Goal: Information Seeking & Learning: Learn about a topic

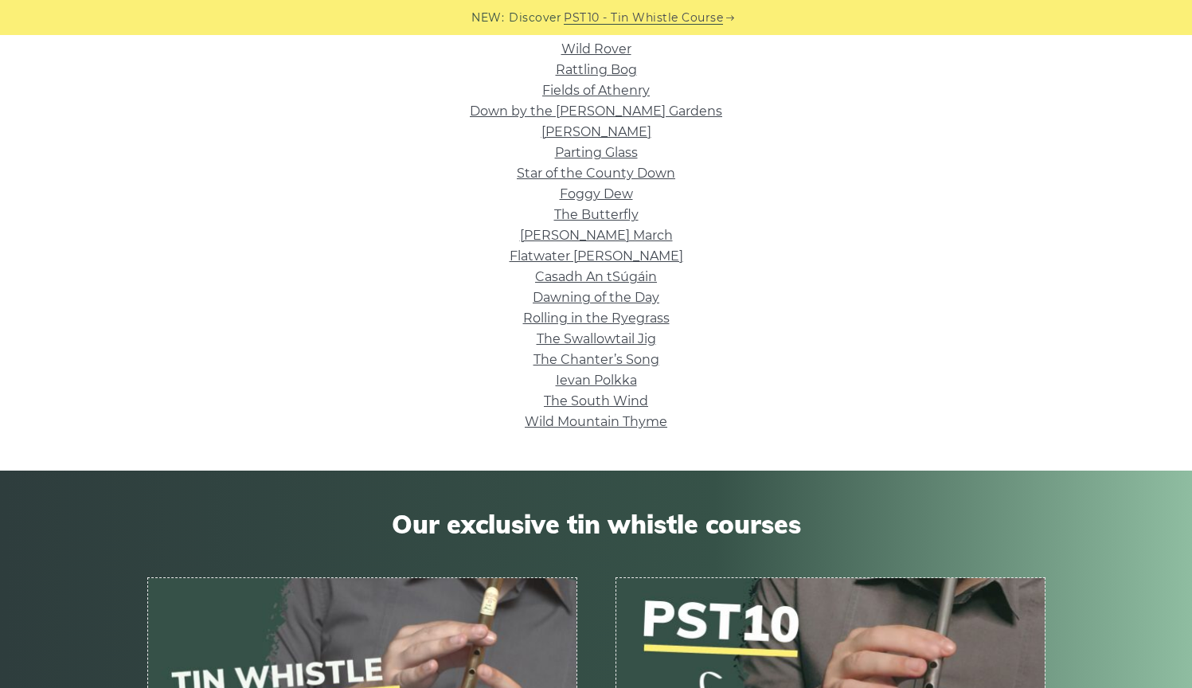
scroll to position [677, 0]
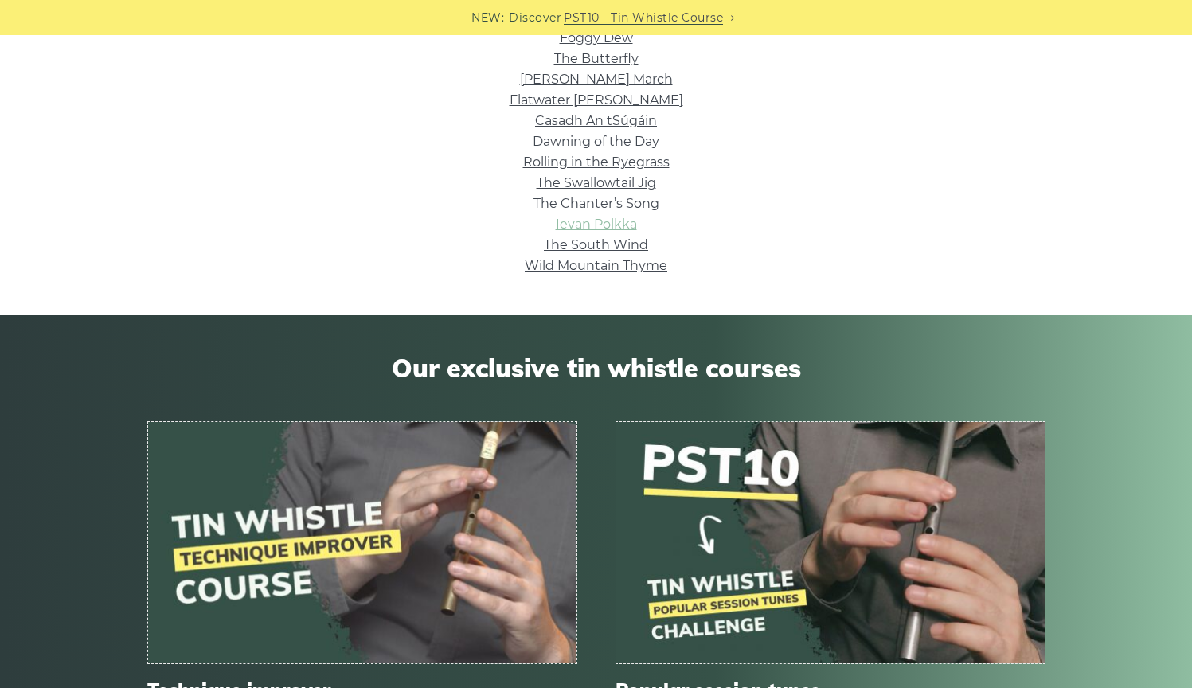
click at [614, 222] on link "Ievan Polkka" at bounding box center [596, 224] width 81 height 15
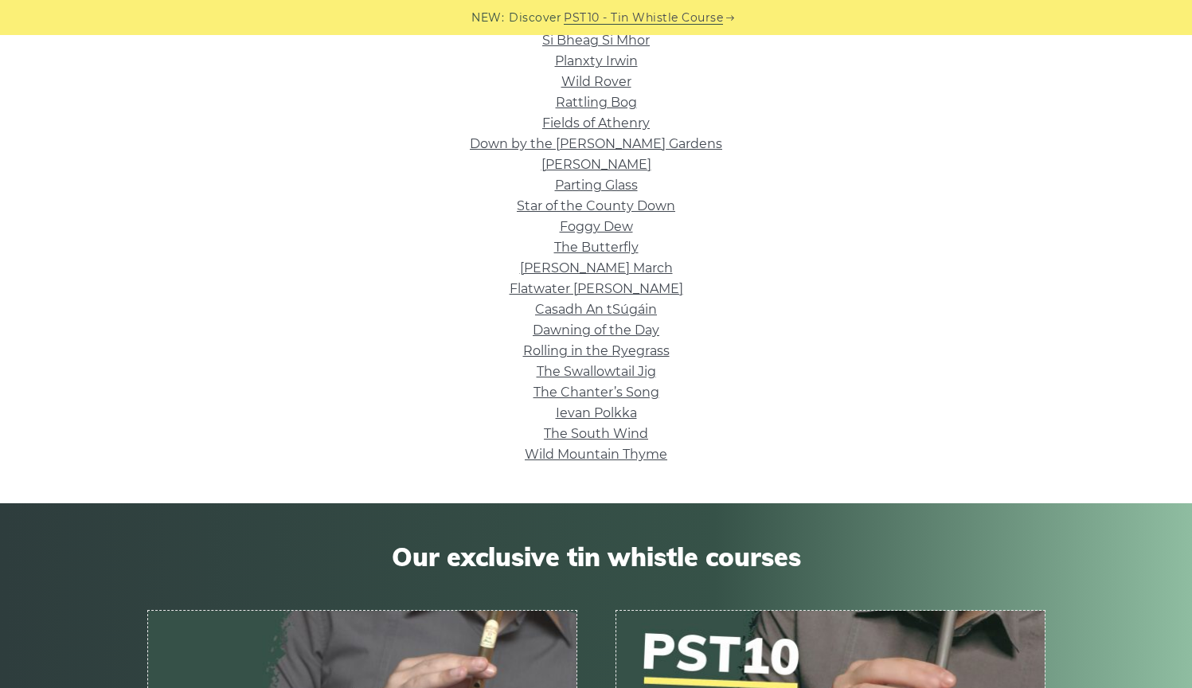
scroll to position [468, 0]
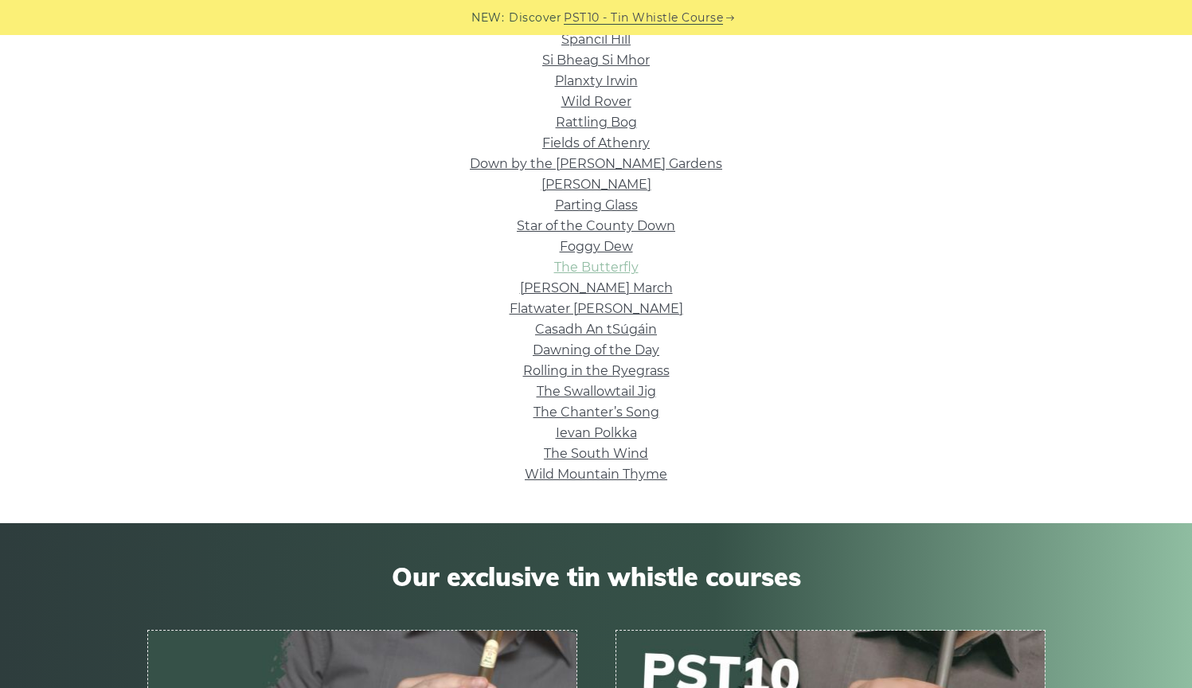
click at [612, 266] on link "The Butterfly" at bounding box center [596, 267] width 84 height 15
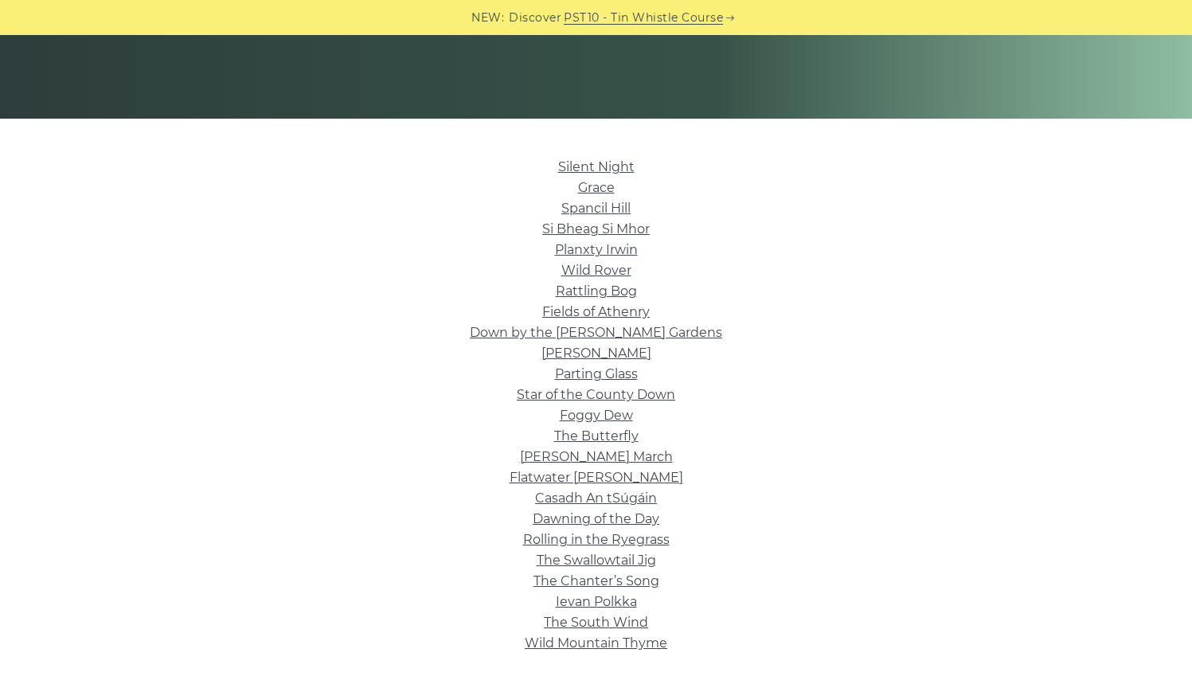
scroll to position [200, 0]
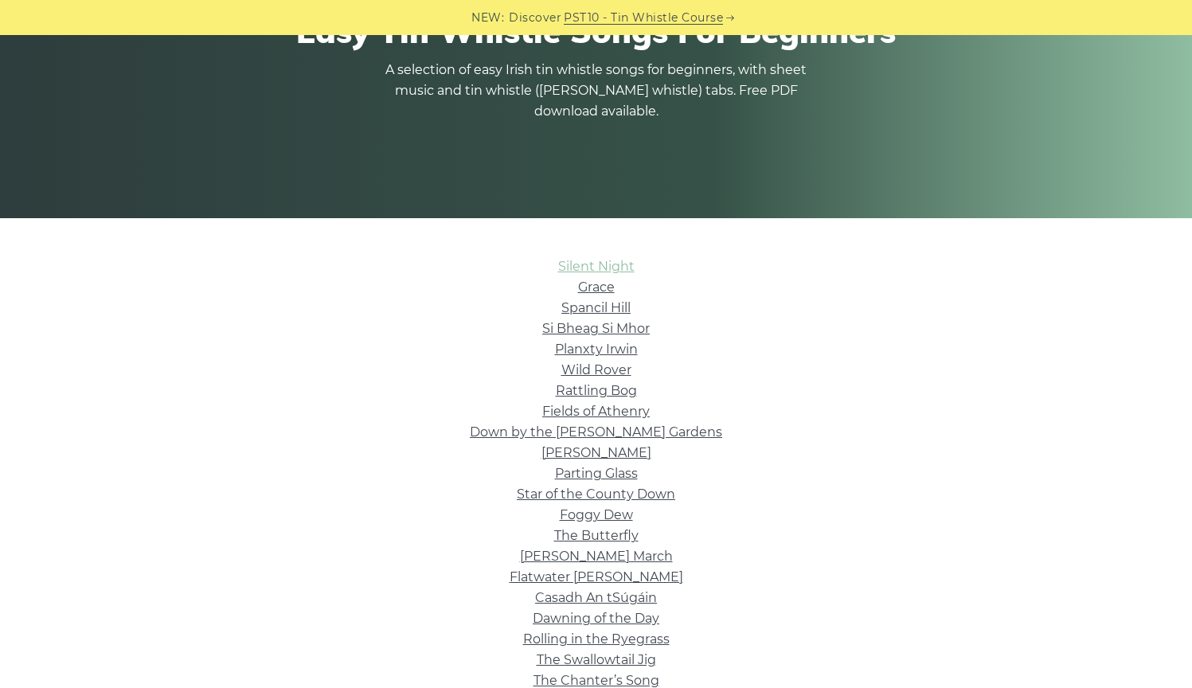
click at [611, 271] on link "Silent Night" at bounding box center [596, 266] width 76 height 15
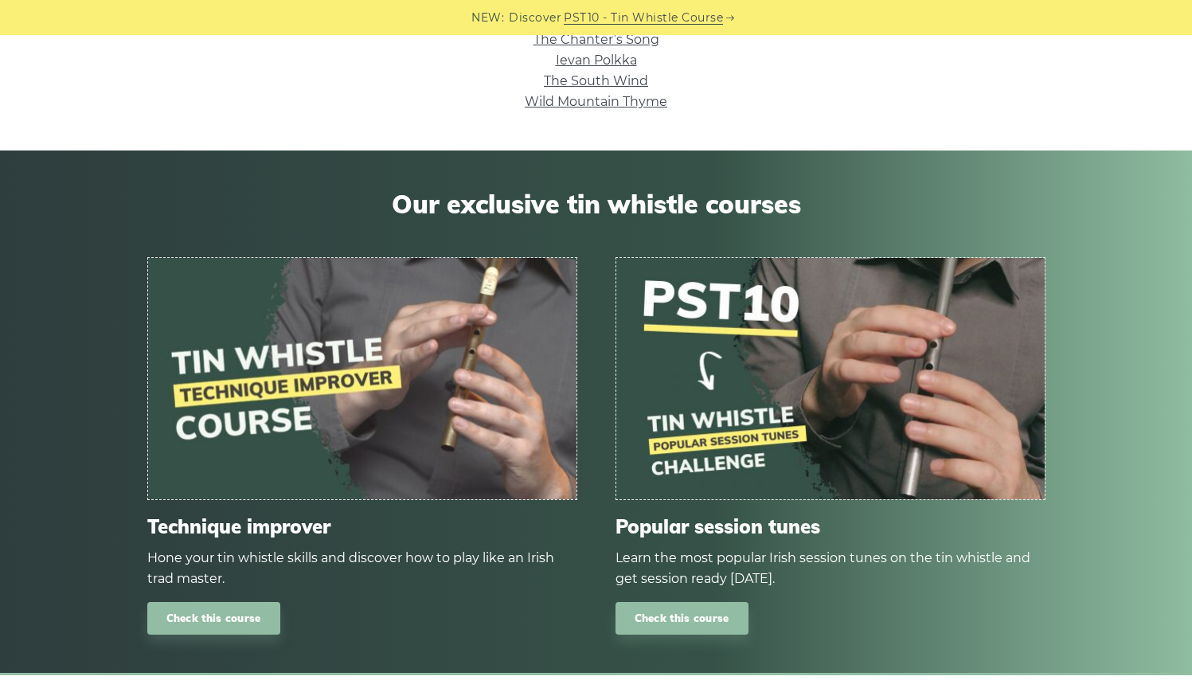
scroll to position [845, 0]
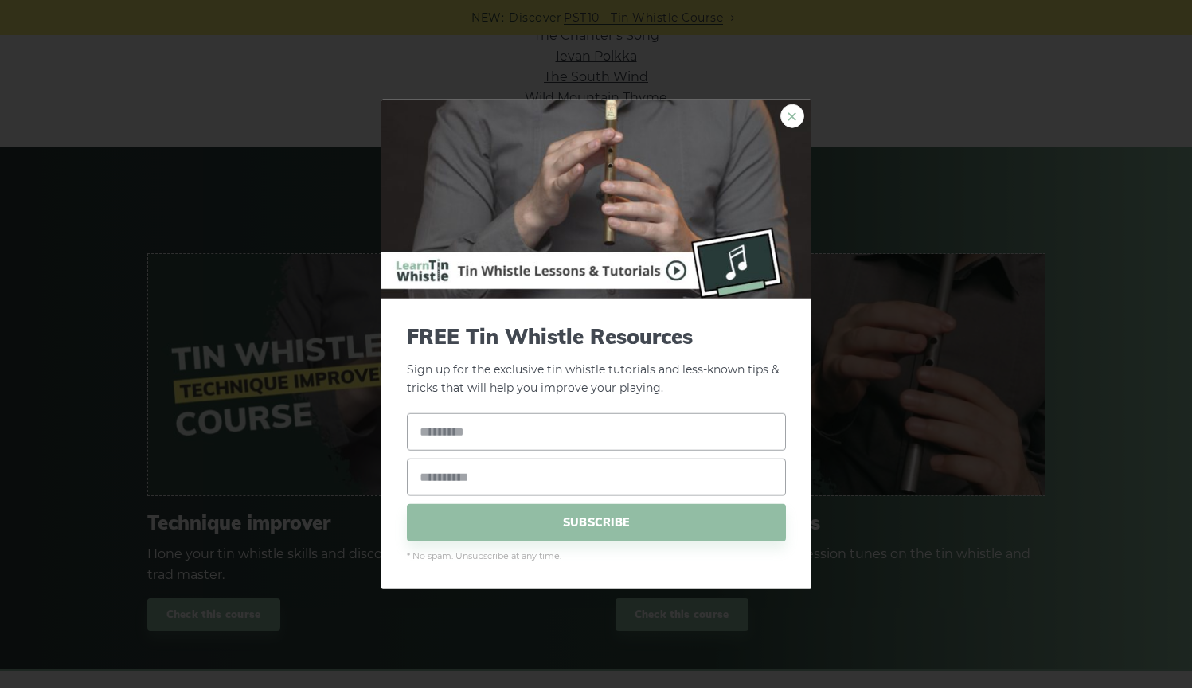
click at [802, 115] on link "×" at bounding box center [792, 116] width 24 height 24
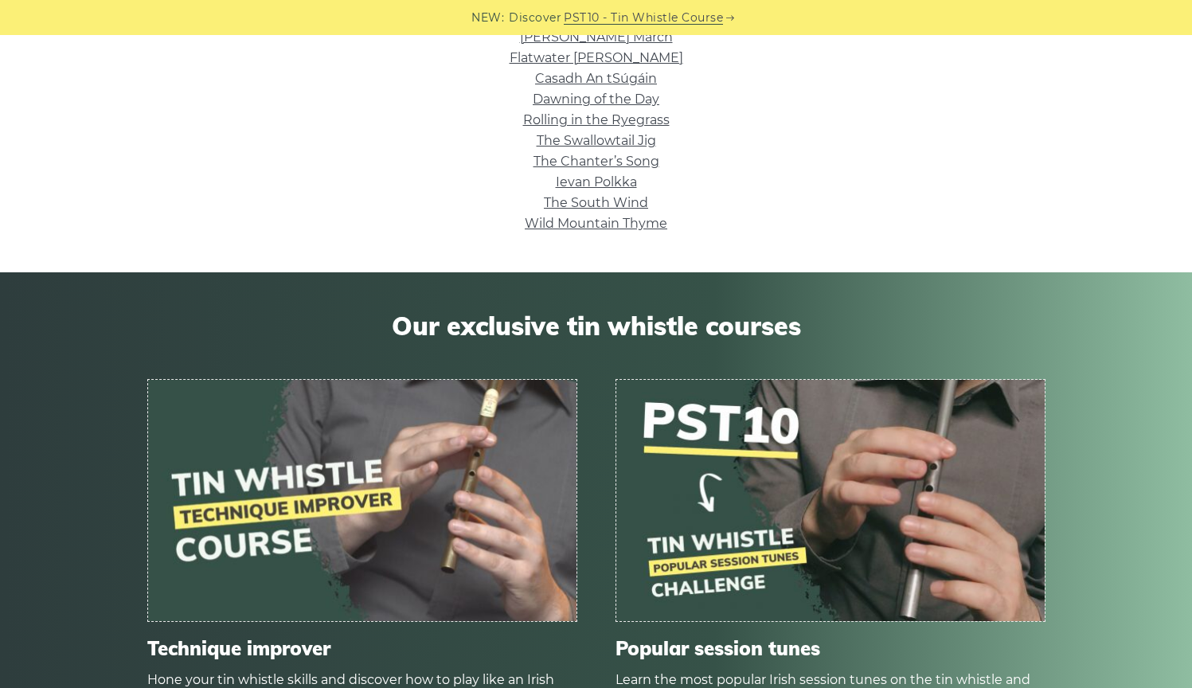
scroll to position [498, 0]
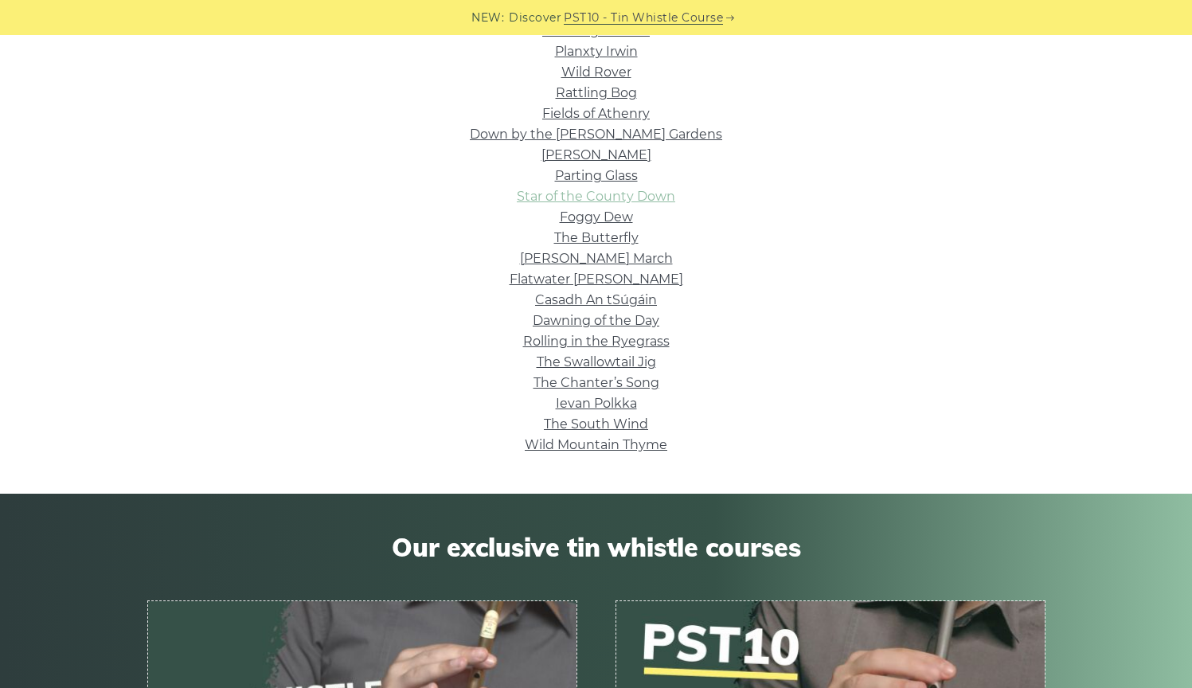
click at [595, 192] on link "Star of the County Down" at bounding box center [596, 196] width 158 height 15
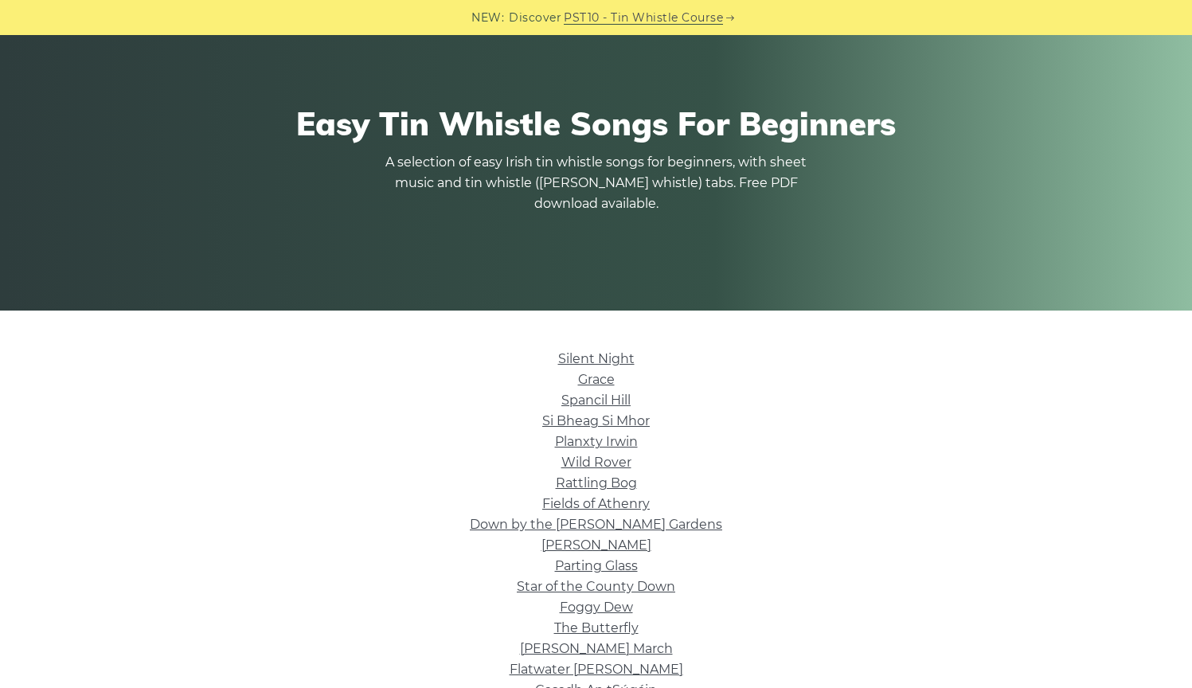
scroll to position [189, 0]
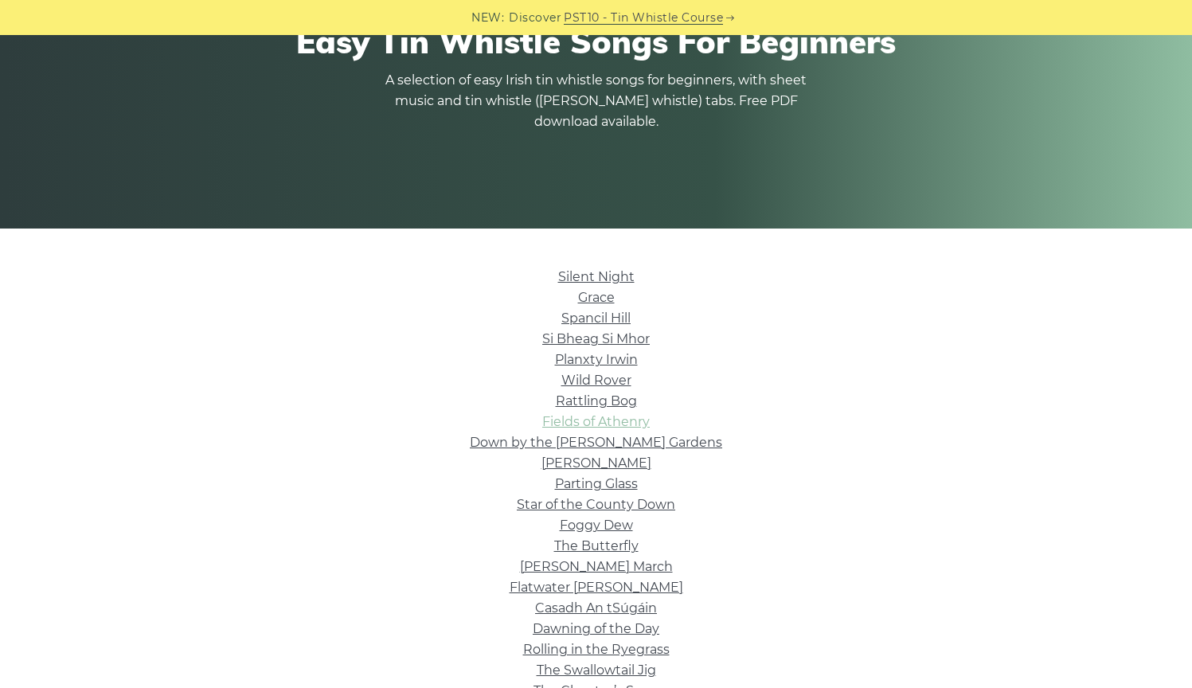
click at [600, 417] on link "Fields of Athenry" at bounding box center [595, 421] width 107 height 15
click at [625, 484] on link "Parting Glass" at bounding box center [596, 483] width 83 height 15
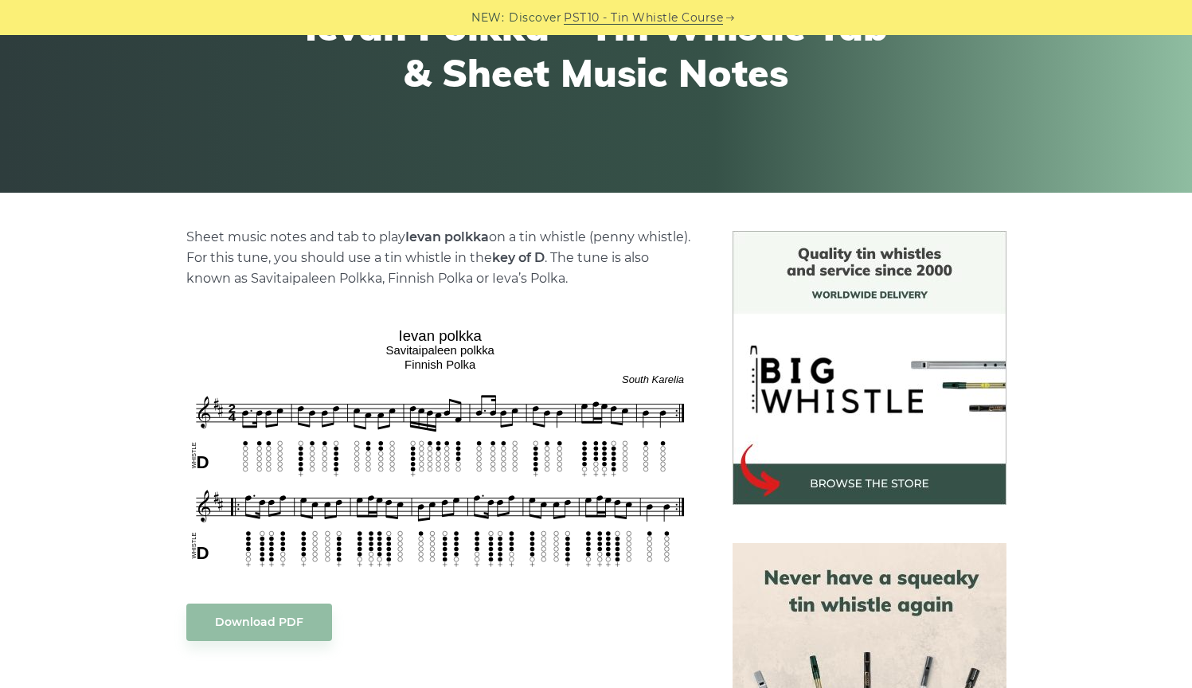
scroll to position [303, 0]
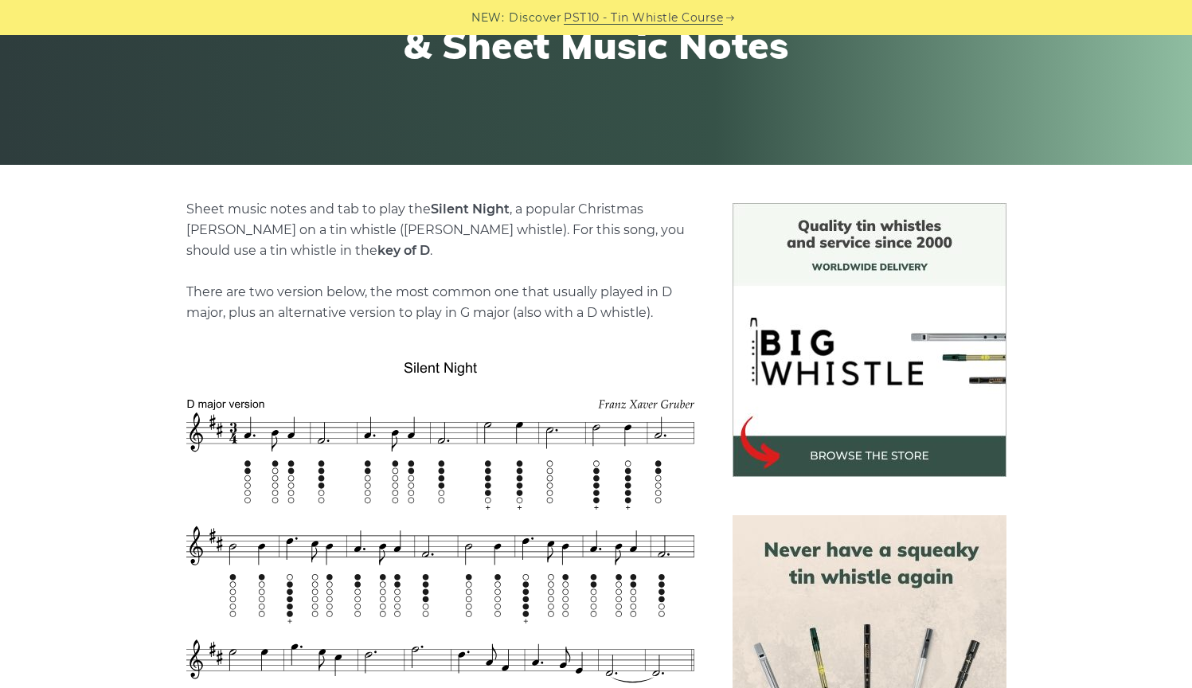
scroll to position [266, 0]
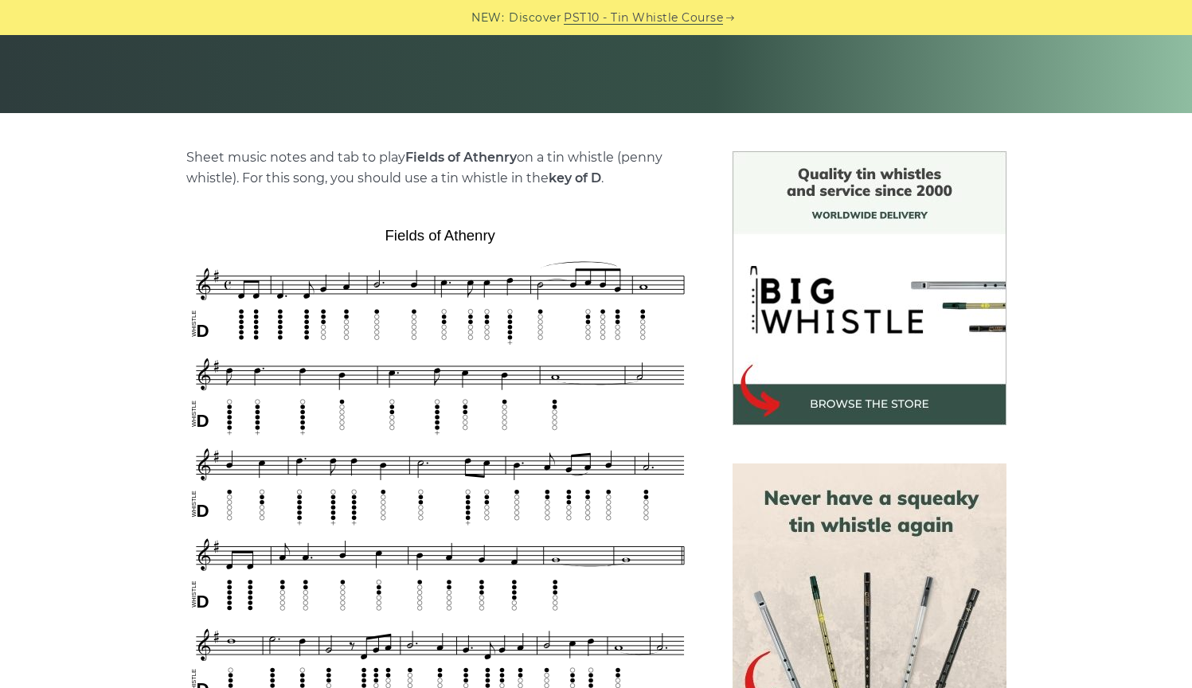
scroll to position [345, 0]
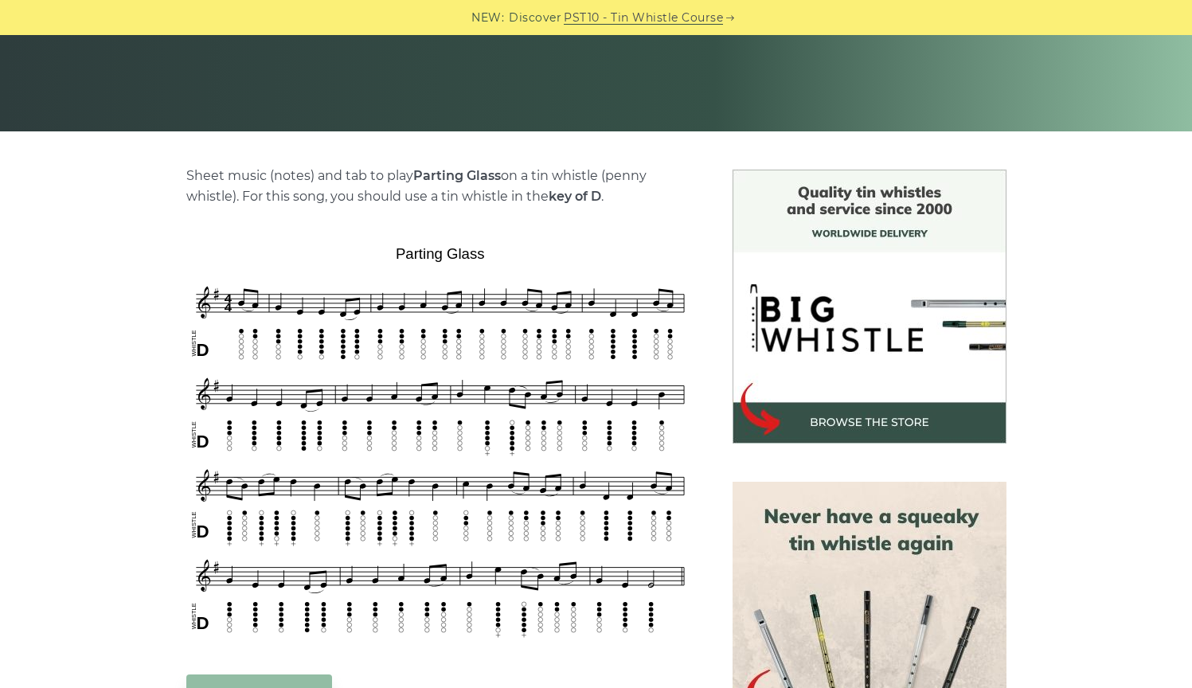
scroll to position [270, 0]
